Goal: Navigation & Orientation: Find specific page/section

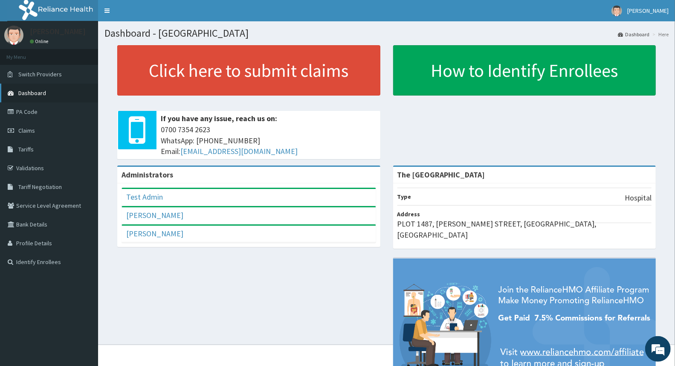
click at [22, 92] on span "Dashboard" at bounding box center [32, 93] width 28 height 8
click at [24, 93] on span "Dashboard" at bounding box center [32, 93] width 28 height 8
